Goal: Check status: Check status

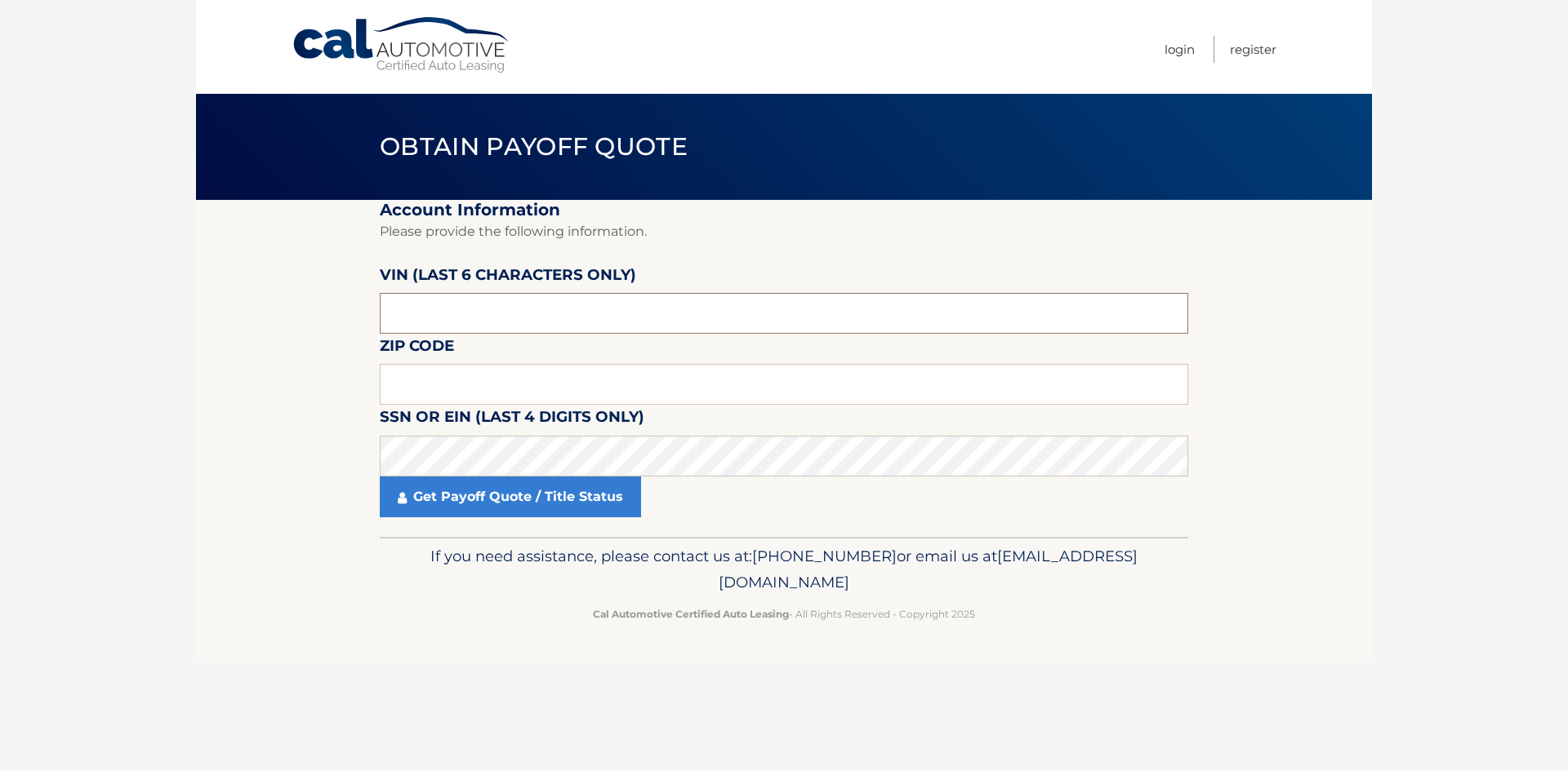
click at [436, 320] on input "text" at bounding box center [784, 313] width 809 height 41
drag, startPoint x: 483, startPoint y: 383, endPoint x: 499, endPoint y: 377, distance: 17.1
click at [483, 383] on input "text" at bounding box center [784, 385] width 809 height 41
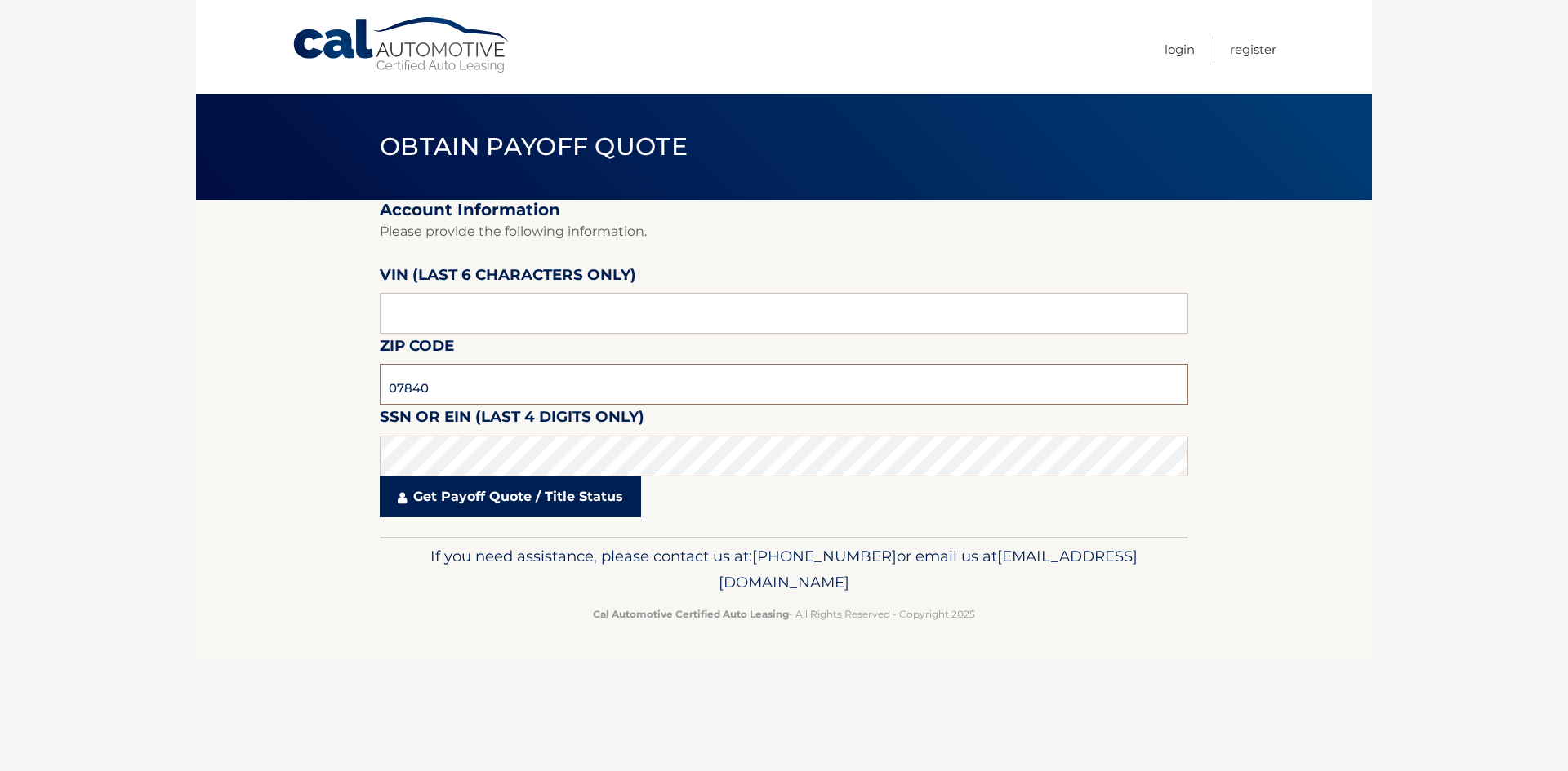
type input "07840"
click button "For Originating Dealer" at bounding box center [0, 0] width 0 height 0
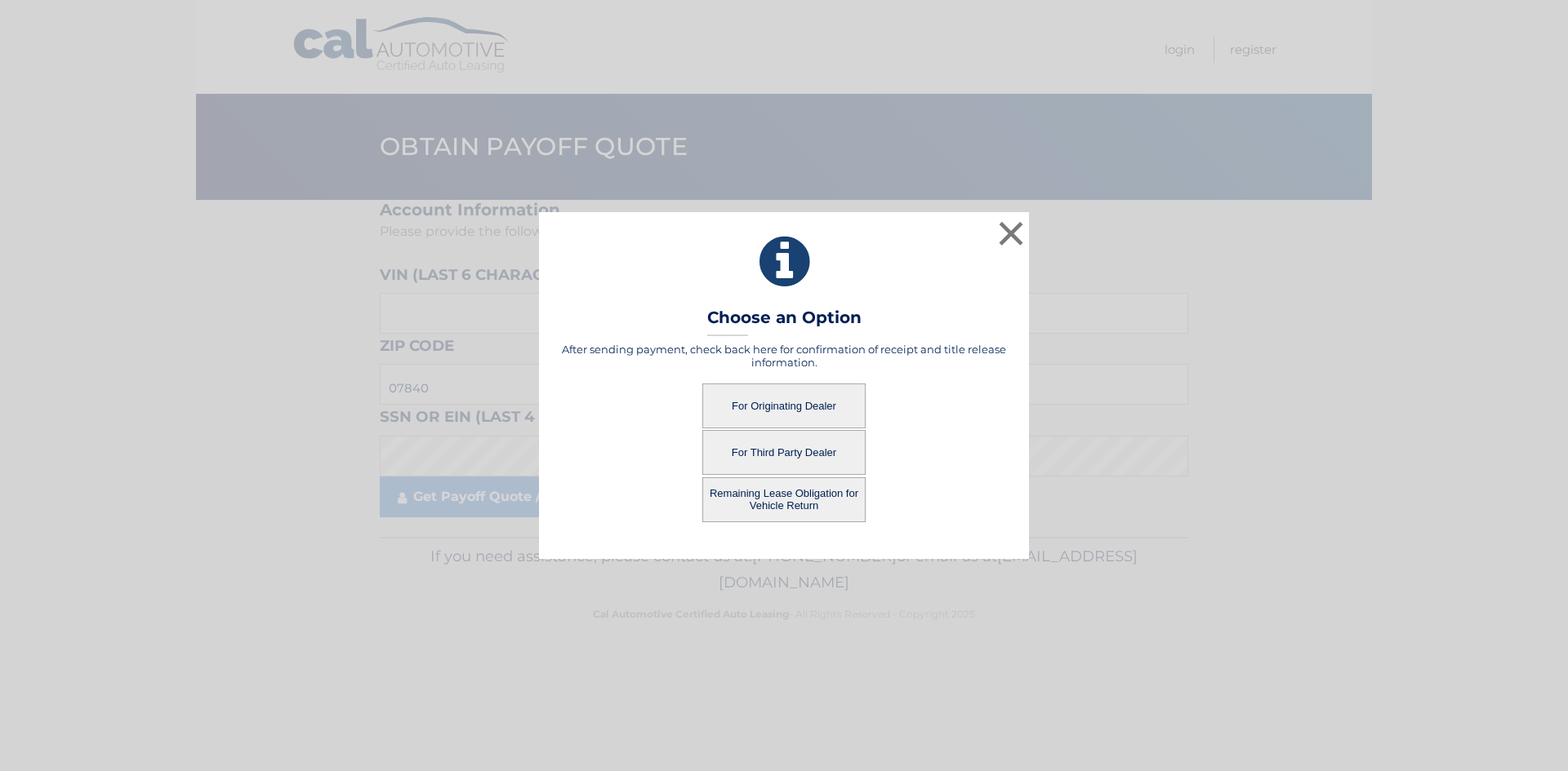
click at [793, 406] on button "For Originating Dealer" at bounding box center [784, 406] width 163 height 45
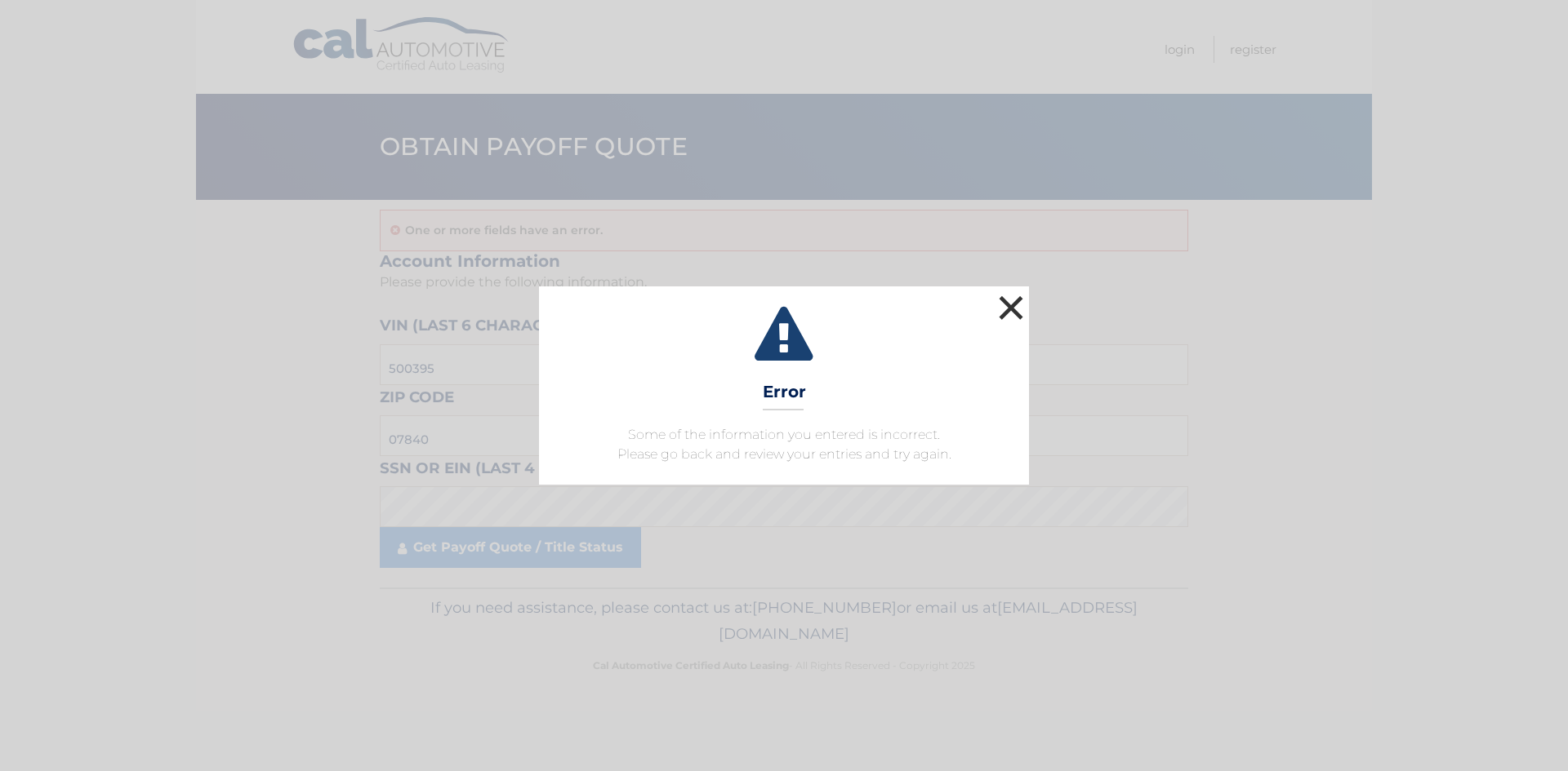
click at [1008, 311] on button "×" at bounding box center [1011, 308] width 33 height 33
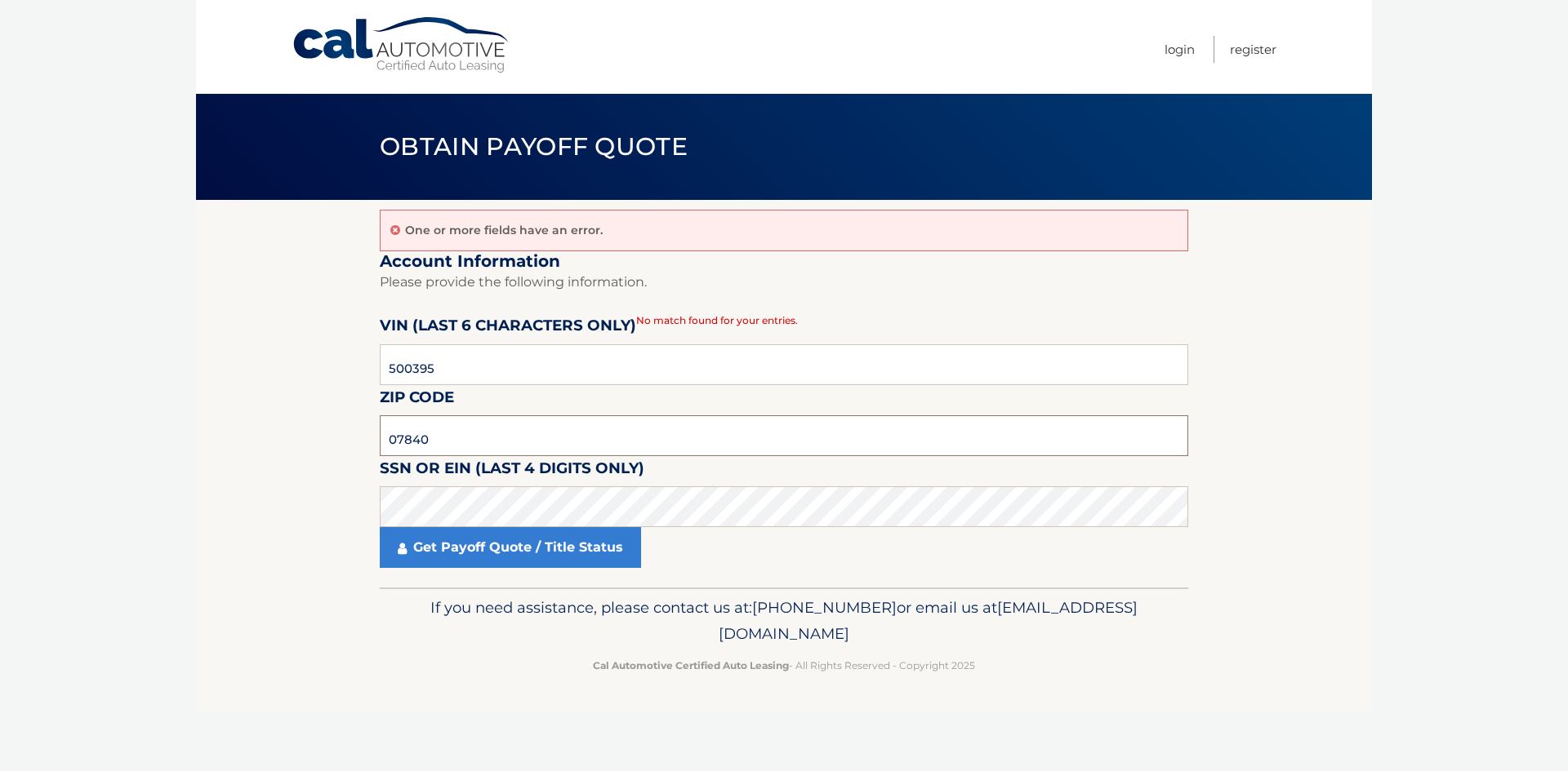
click at [458, 444] on input "07840" at bounding box center [784, 436] width 809 height 41
type input "07825"
click button "For Originating Dealer" at bounding box center [0, 0] width 0 height 0
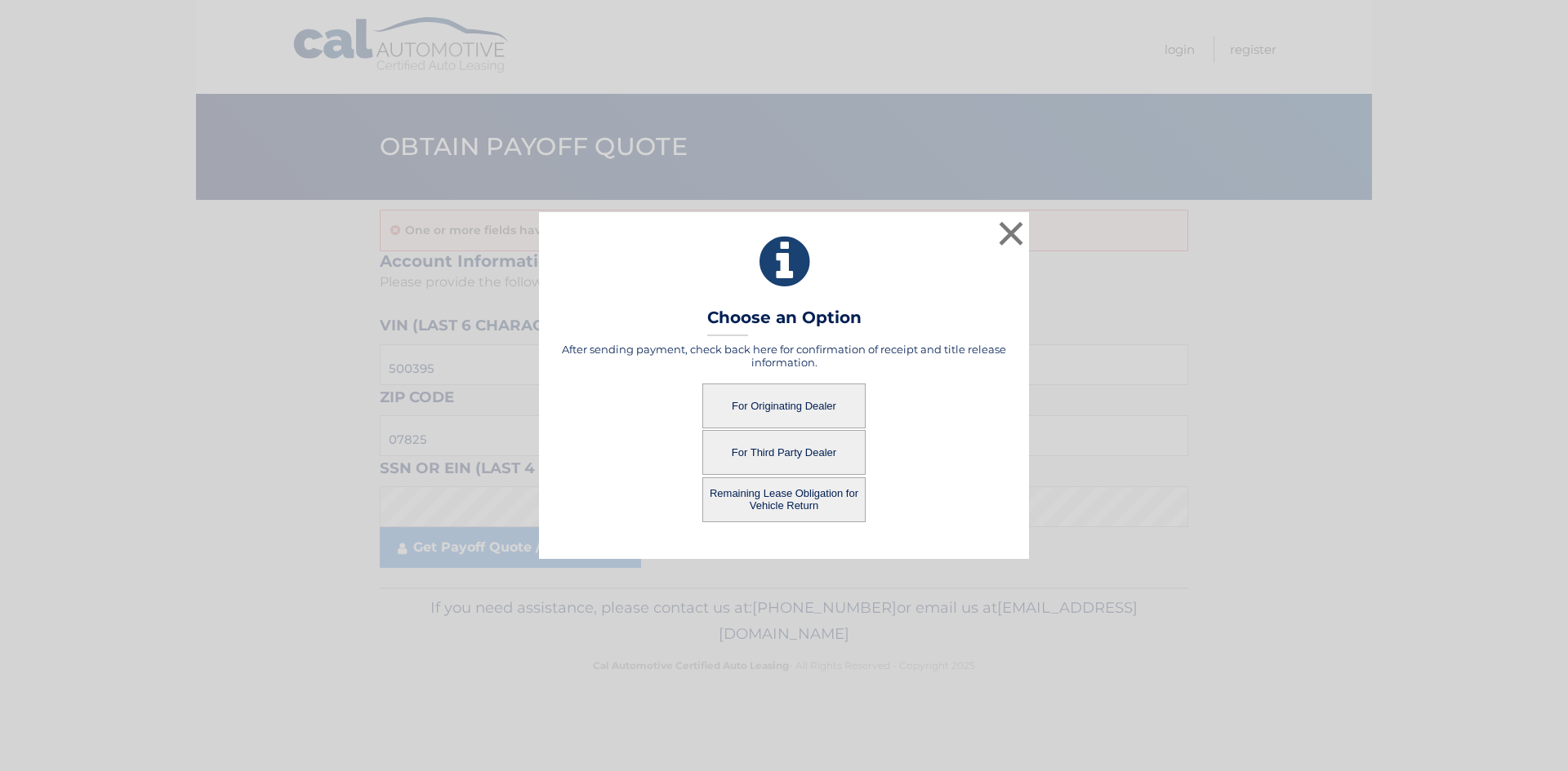
click at [802, 417] on button "For Originating Dealer" at bounding box center [784, 406] width 163 height 45
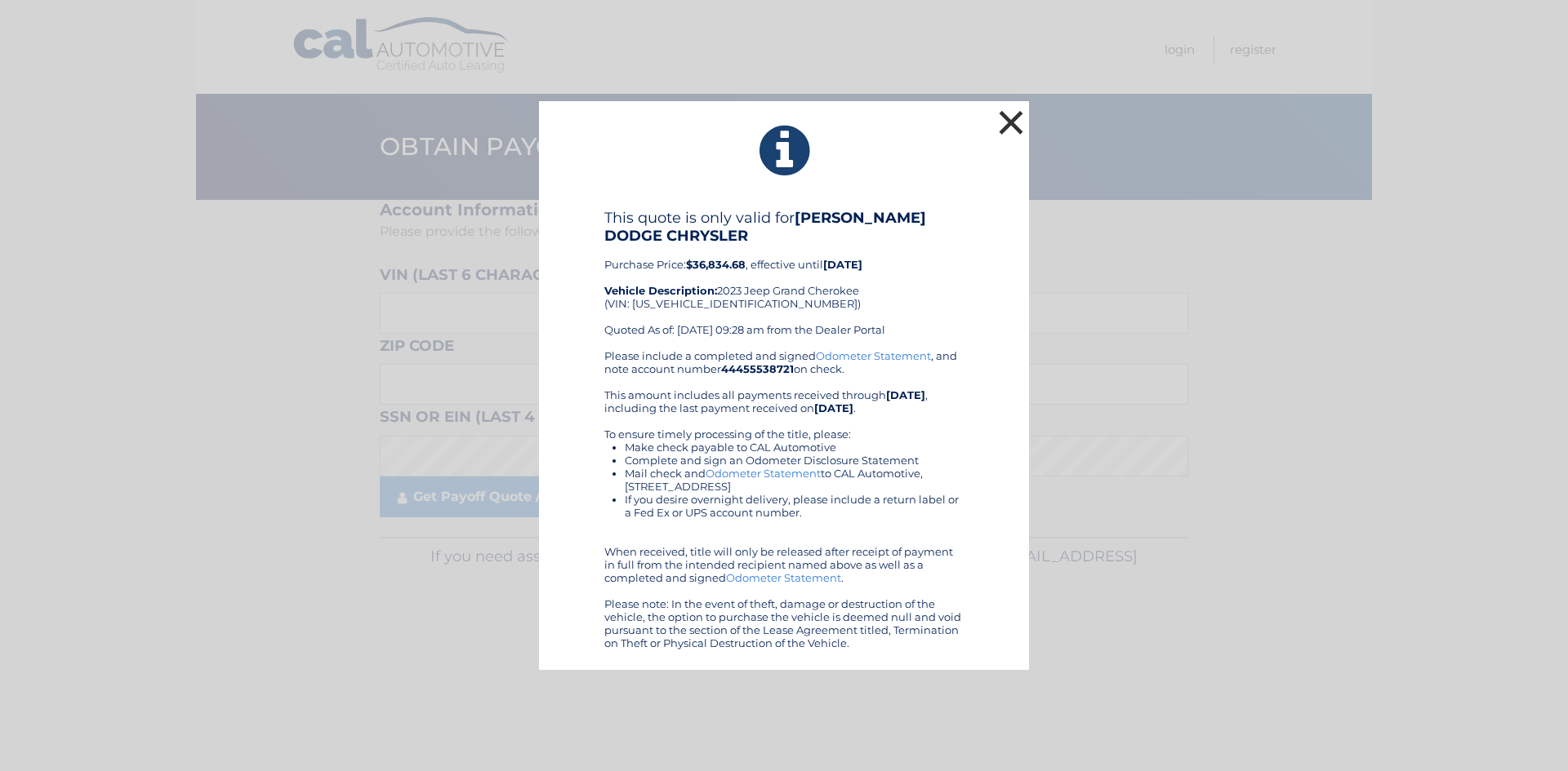
click at [1006, 111] on button "×" at bounding box center [1011, 122] width 33 height 33
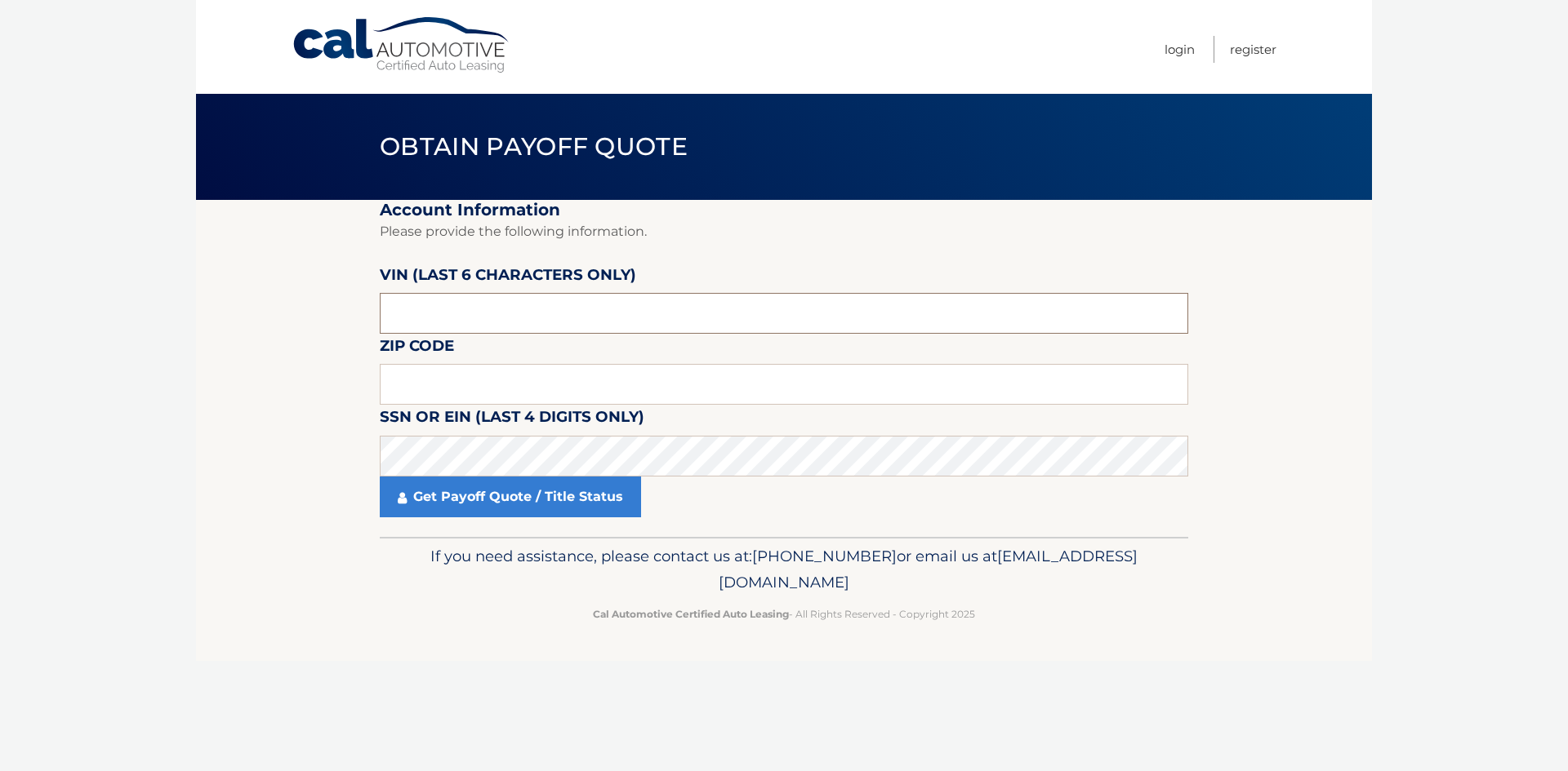
click at [488, 311] on input "text" at bounding box center [784, 313] width 809 height 41
click at [465, 368] on input "text" at bounding box center [784, 385] width 809 height 41
type input "07825"
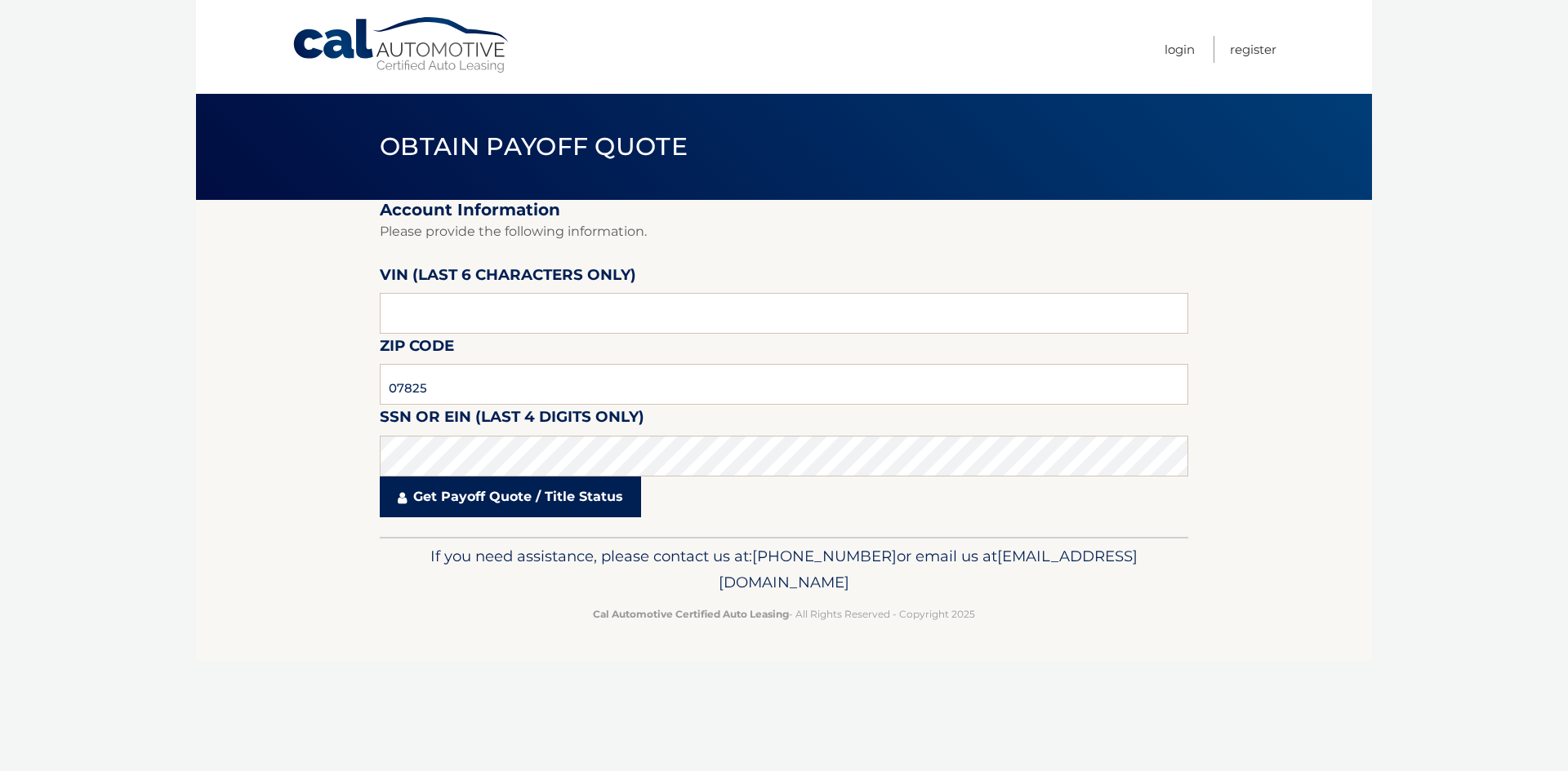
click at [552, 507] on link "Get Payoff Quote / Title Status" at bounding box center [510, 497] width 262 height 41
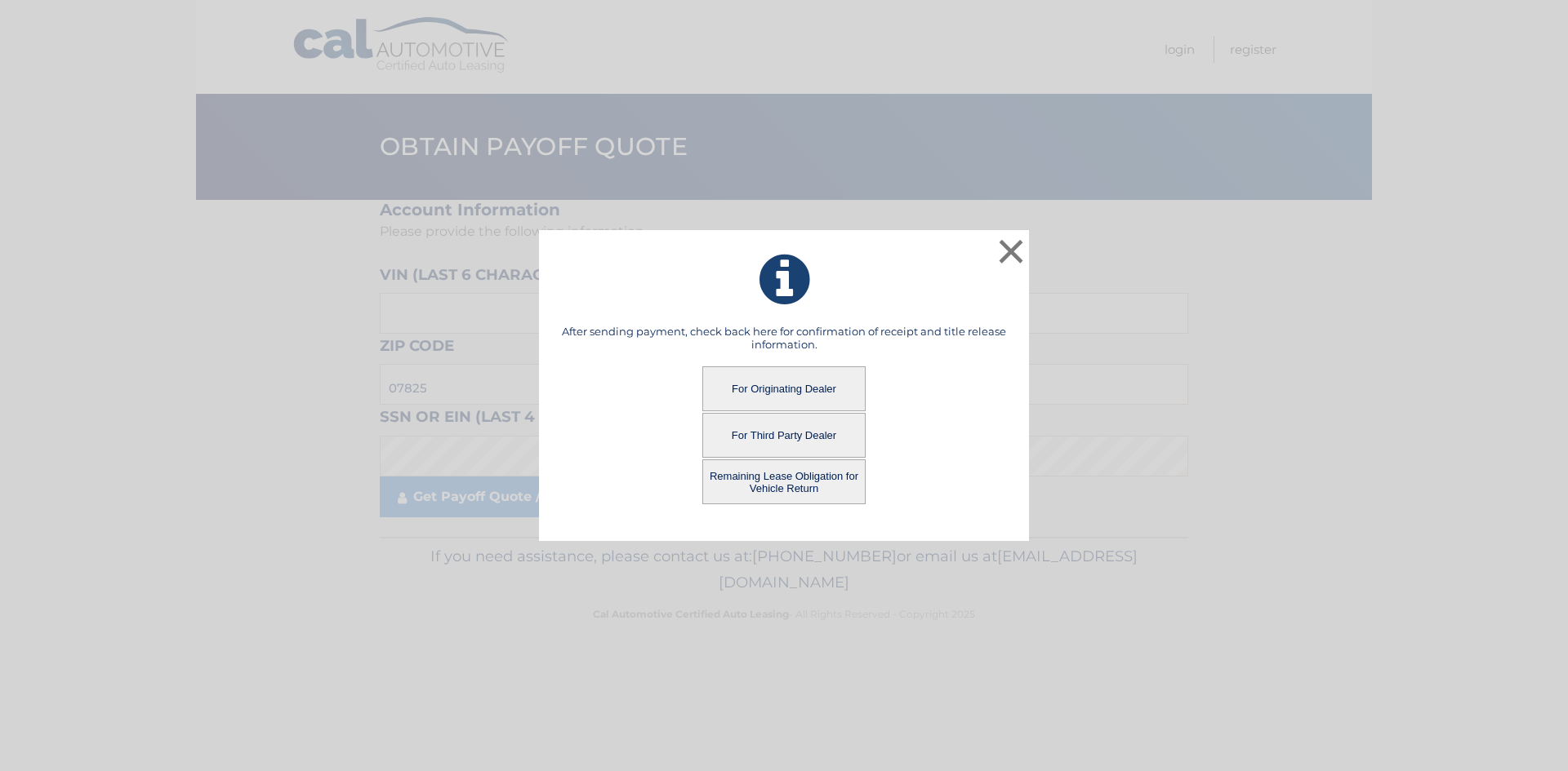
click at [780, 493] on button "Remaining Lease Obligation for Vehicle Return" at bounding box center [784, 482] width 163 height 45
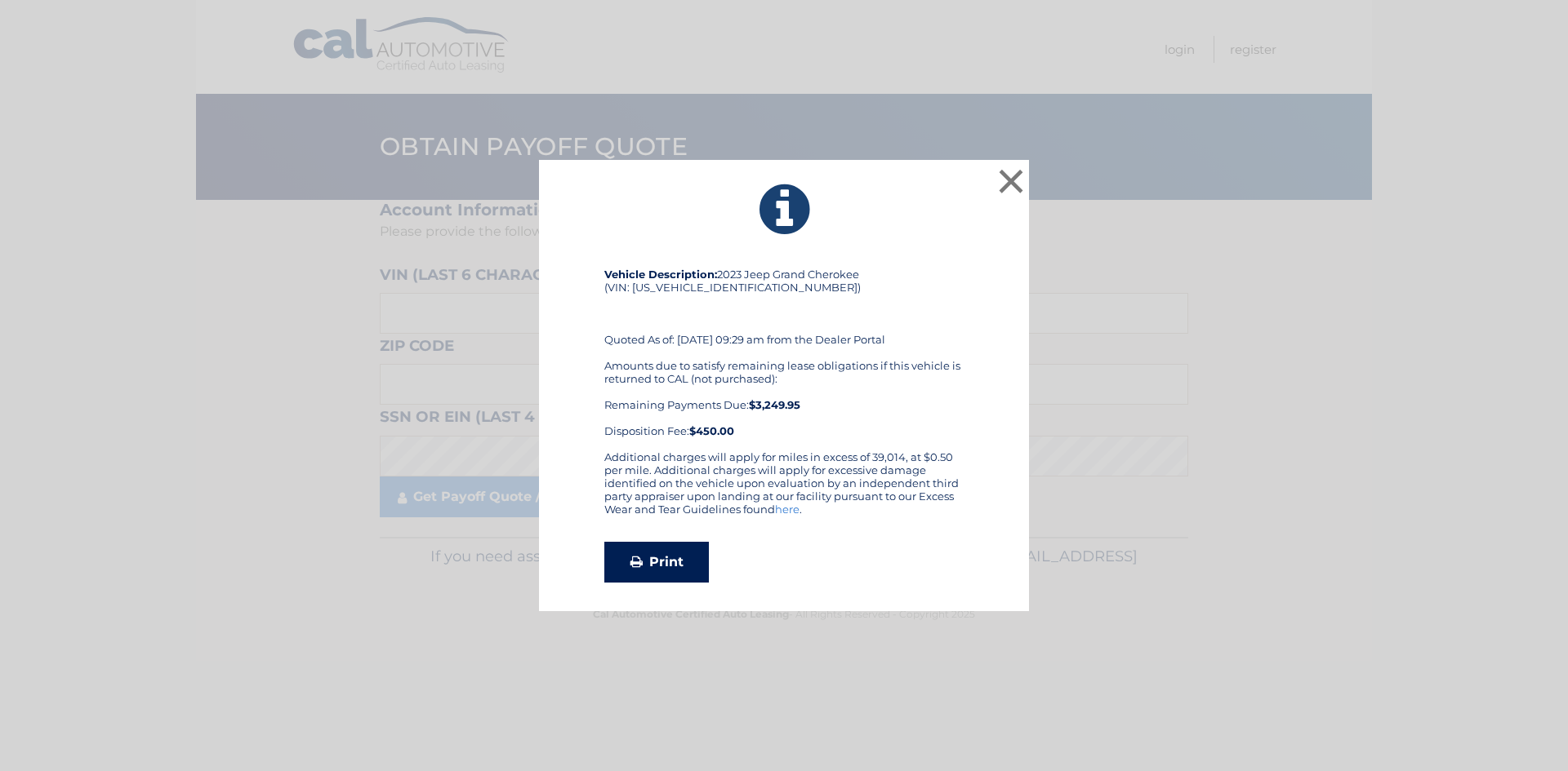
click at [651, 562] on link "Print" at bounding box center [656, 562] width 104 height 41
